Goal: Find specific page/section: Find specific page/section

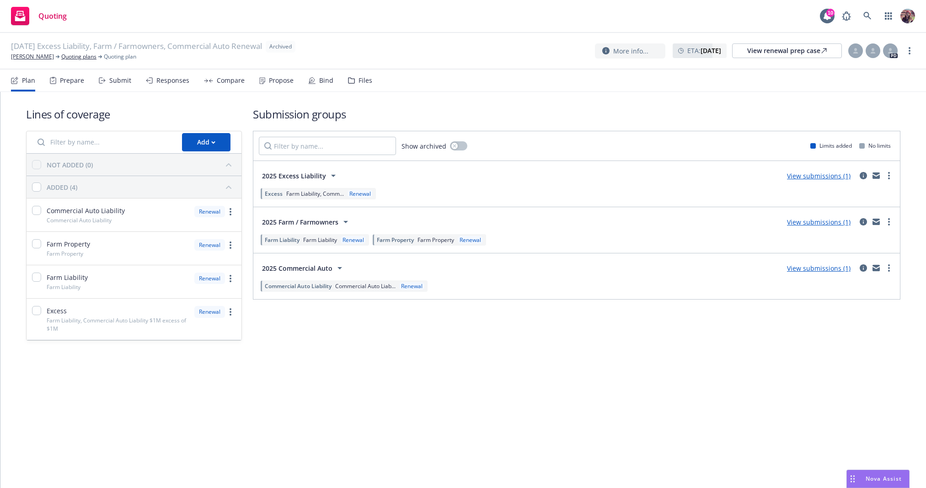
click at [456, 64] on div "09/12/25 Excess Liability, Farm / Farmowners, Commercial Auto Renewal Archived …" at bounding box center [463, 51] width 926 height 37
click at [428, 353] on div "Lines of coverage Add NOT ADDED (0) ADDED (4) Commercial Auto Liability Commerc…" at bounding box center [463, 224] width 875 height 264
